Goal: Transaction & Acquisition: Subscribe to service/newsletter

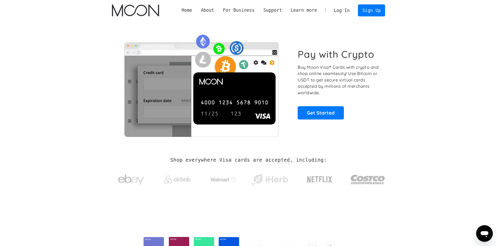
drag, startPoint x: 221, startPoint y: 114, endPoint x: 354, endPoint y: 145, distance: 136.8
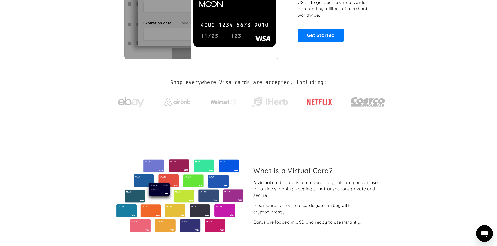
scroll to position [78, 0]
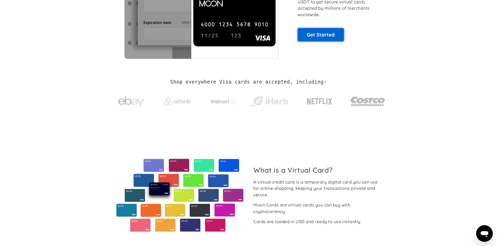
click at [335, 38] on link "Get Started" at bounding box center [321, 34] width 46 height 13
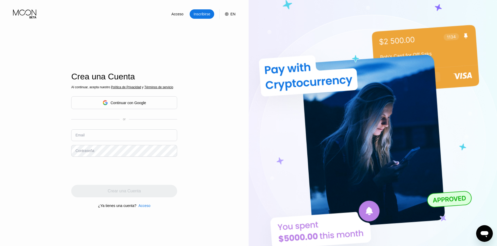
click at [124, 131] on input "text" at bounding box center [124, 136] width 106 height 12
type input "[EMAIL_ADDRESS][DOMAIN_NAME]"
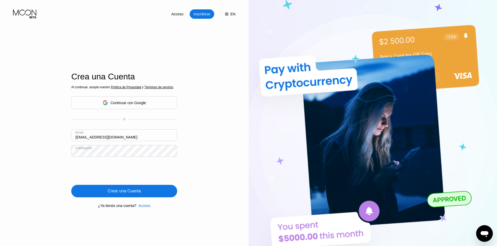
click at [96, 188] on div "Crear una Cuenta" at bounding box center [124, 191] width 106 height 13
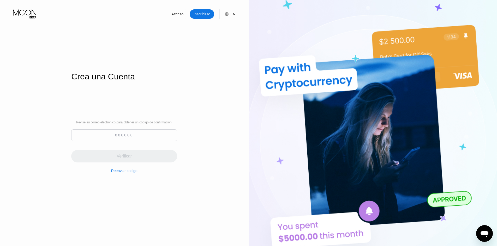
click at [161, 134] on input at bounding box center [124, 136] width 106 height 12
paste input "504122"
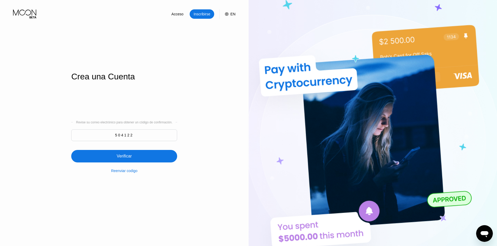
type input "504122"
click at [162, 159] on div "Verificar" at bounding box center [124, 156] width 106 height 13
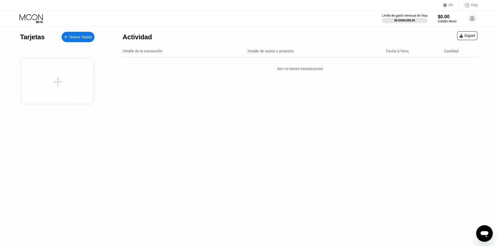
click at [82, 39] on div "Nueva Tarjeta" at bounding box center [80, 37] width 22 height 4
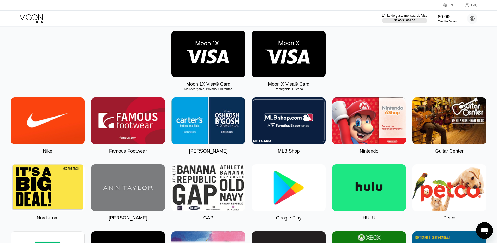
scroll to position [26, 0]
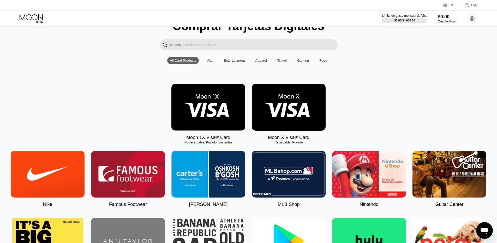
click at [205, 107] on img at bounding box center [208, 107] width 74 height 47
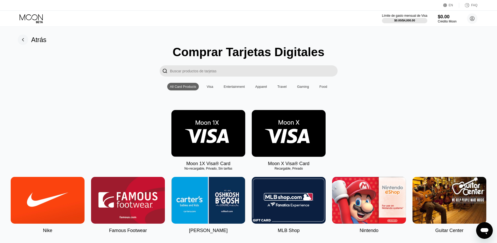
click at [313, 149] on img at bounding box center [289, 133] width 74 height 47
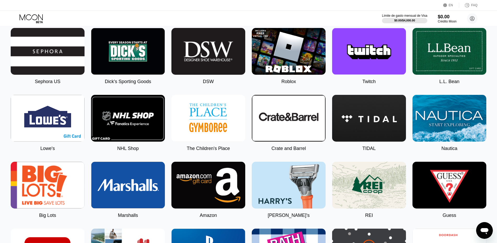
scroll to position [375, 0]
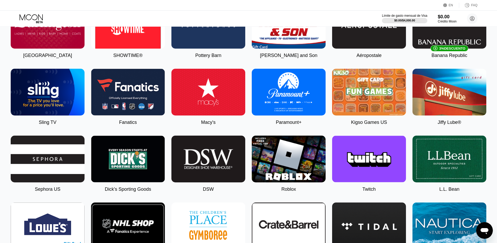
scroll to position [375, 0]
